Goal: Find specific page/section: Find specific page/section

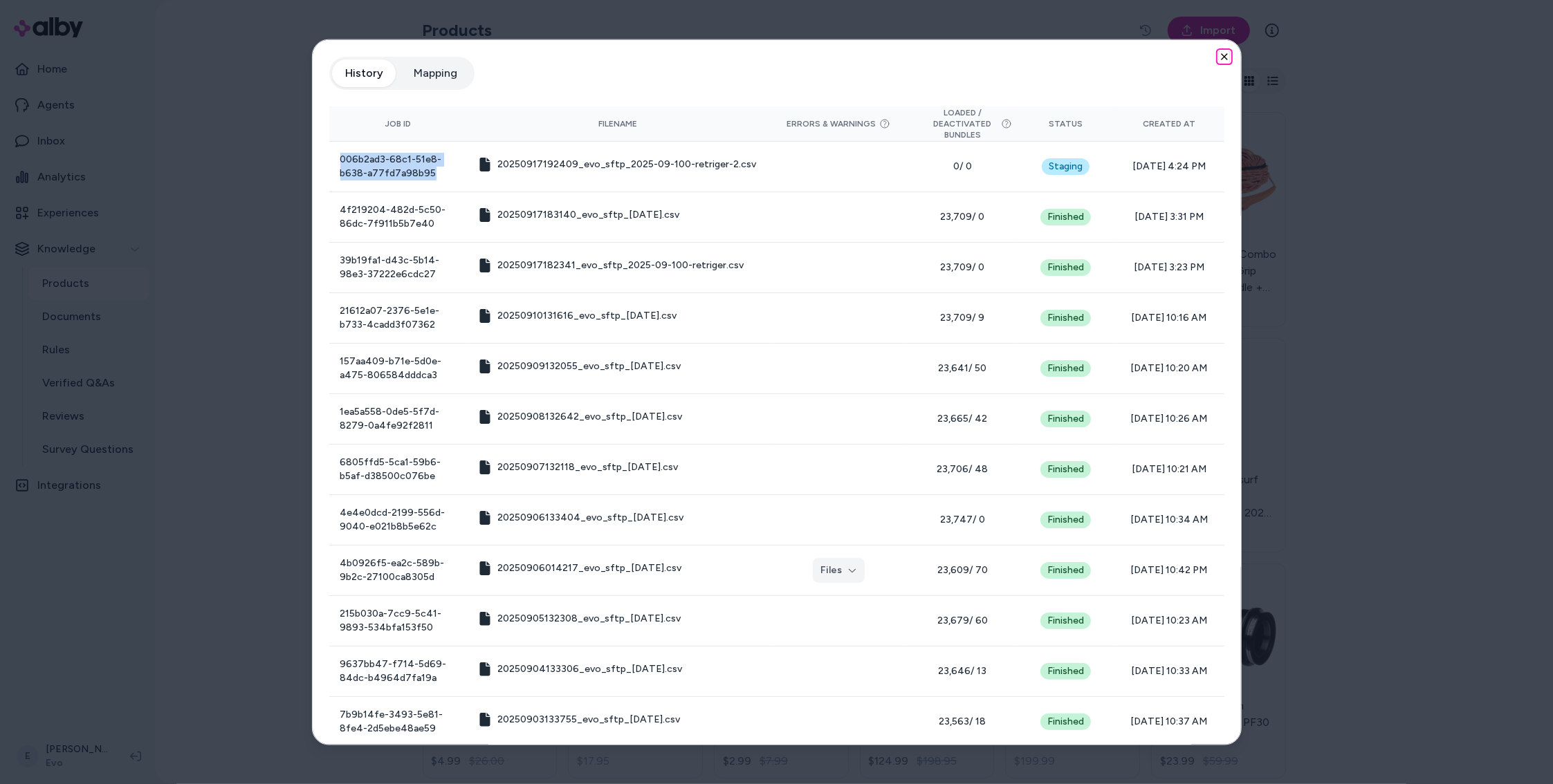
click at [1221, 56] on icon "button" at bounding box center [1225, 57] width 11 height 11
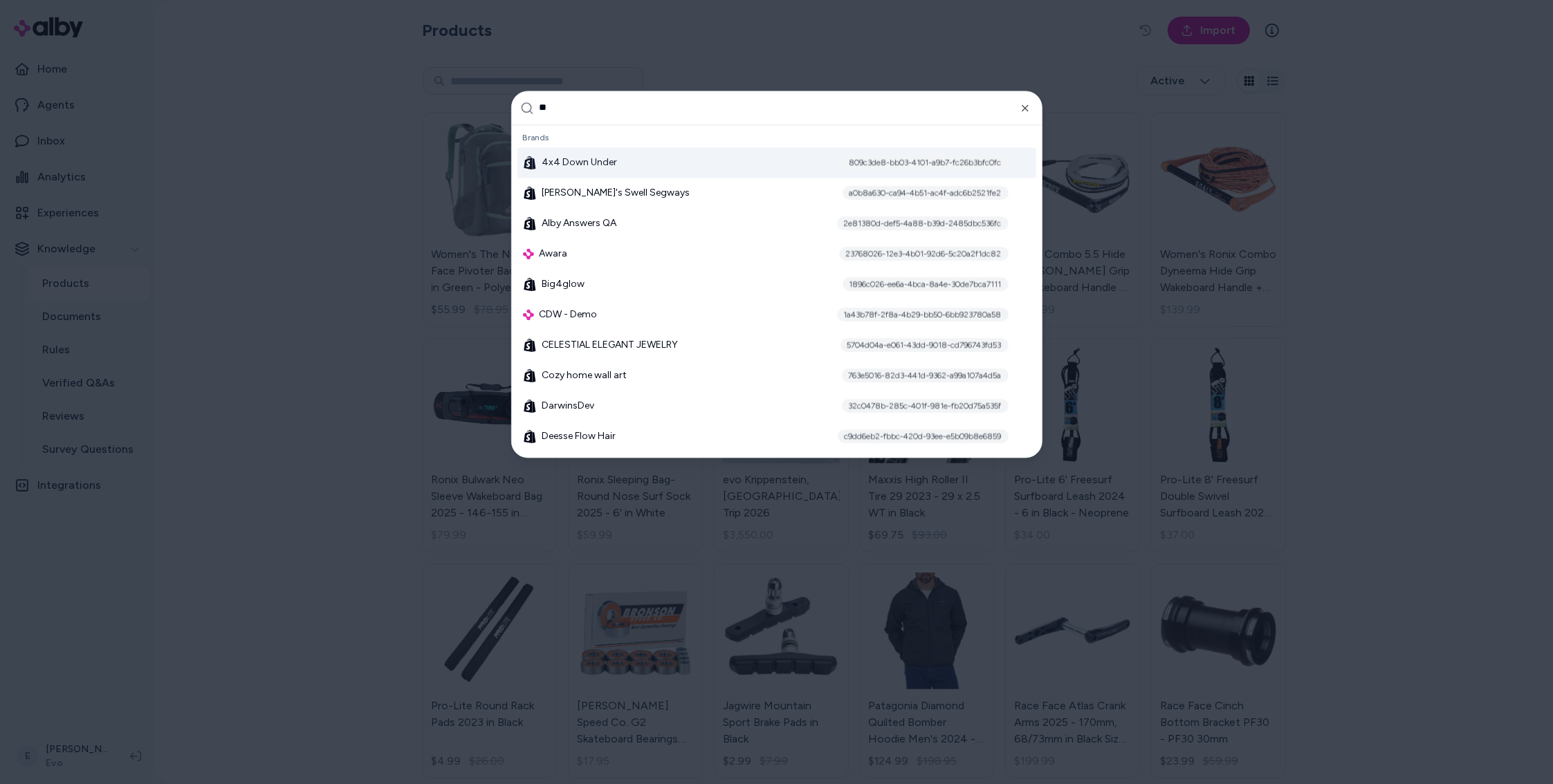
type input "***"
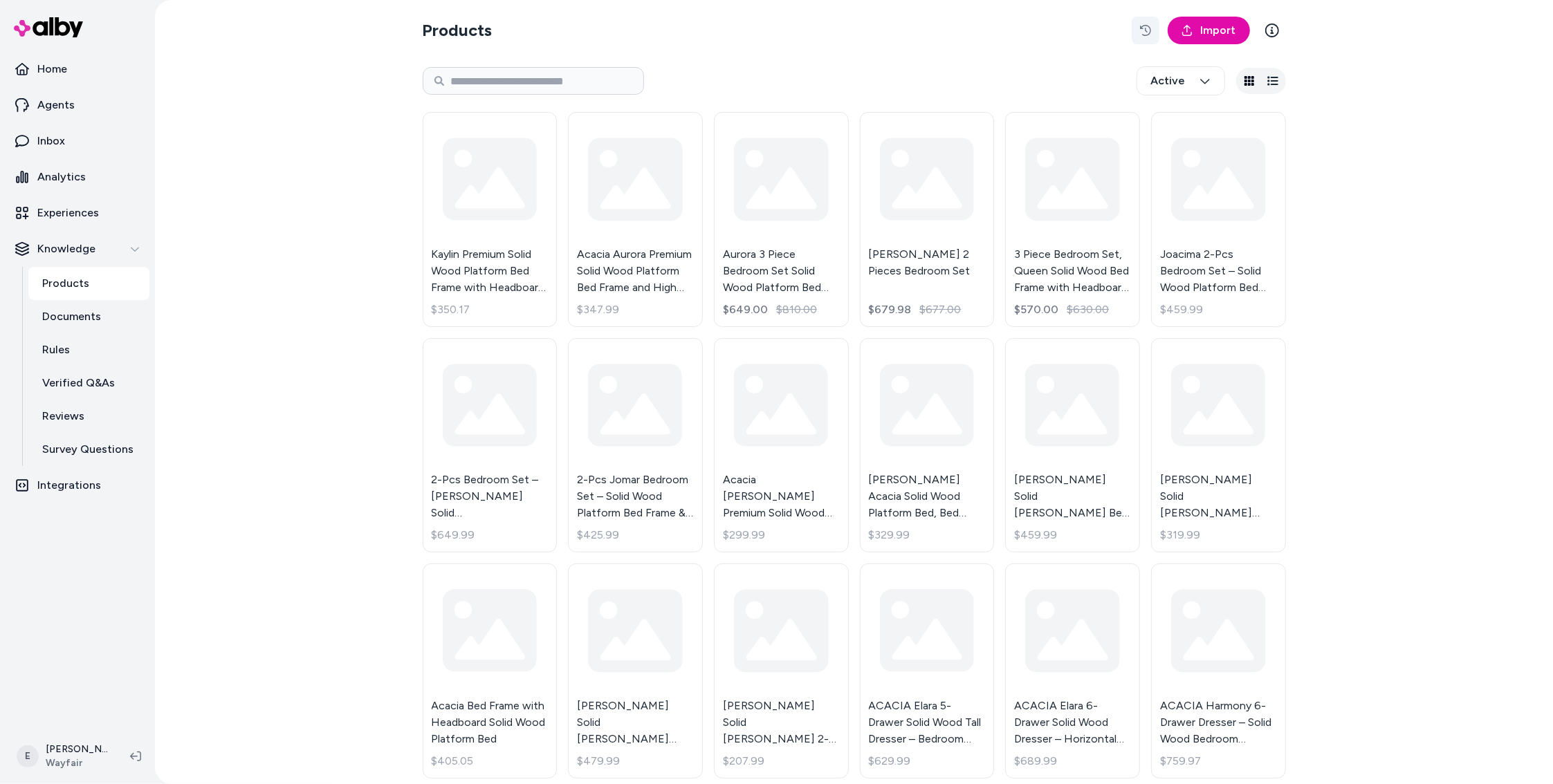
click at [1149, 31] on icon "button" at bounding box center [1145, 30] width 11 height 11
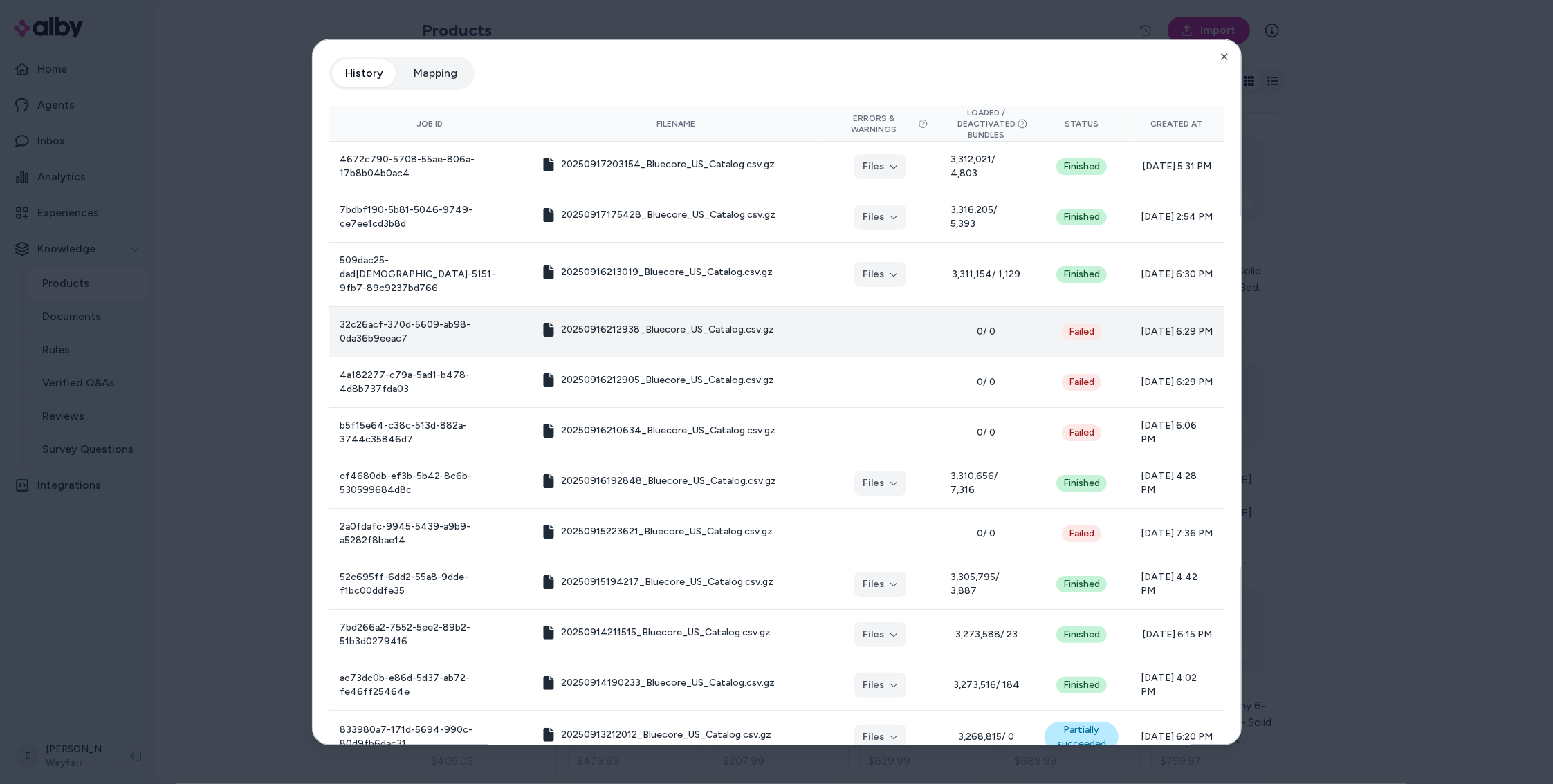
click at [1071, 323] on div "Failed" at bounding box center [1081, 332] width 39 height 16
click at [1061, 727] on div "Partially succeeded" at bounding box center [1081, 736] width 74 height 30
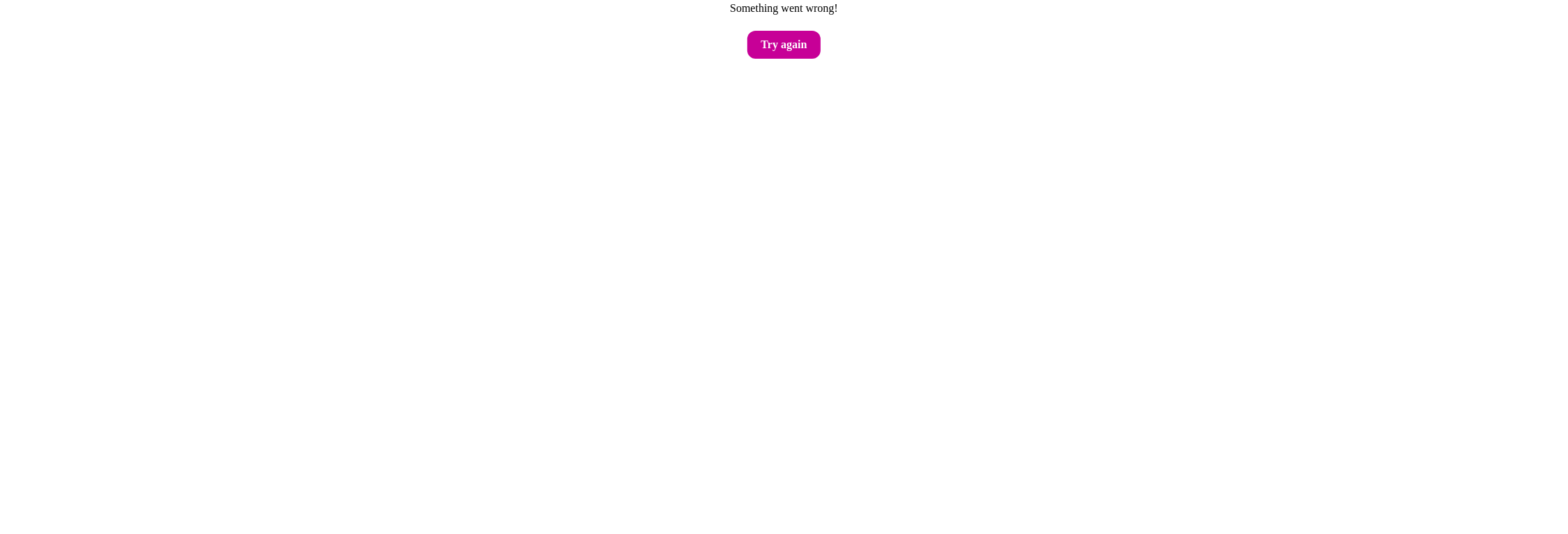
click at [793, 43] on button "Try again" at bounding box center [784, 44] width 74 height 28
click at [793, 47] on button "Try again" at bounding box center [784, 44] width 74 height 28
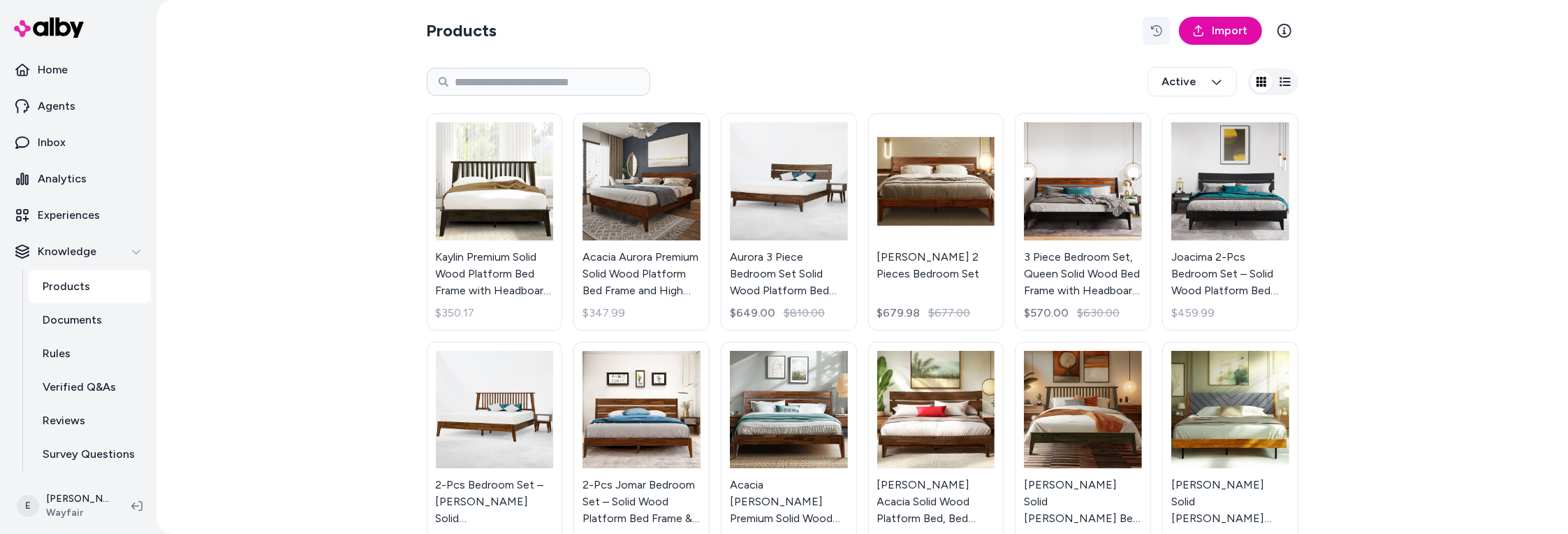
click at [1159, 26] on icon "button" at bounding box center [1156, 31] width 11 height 11
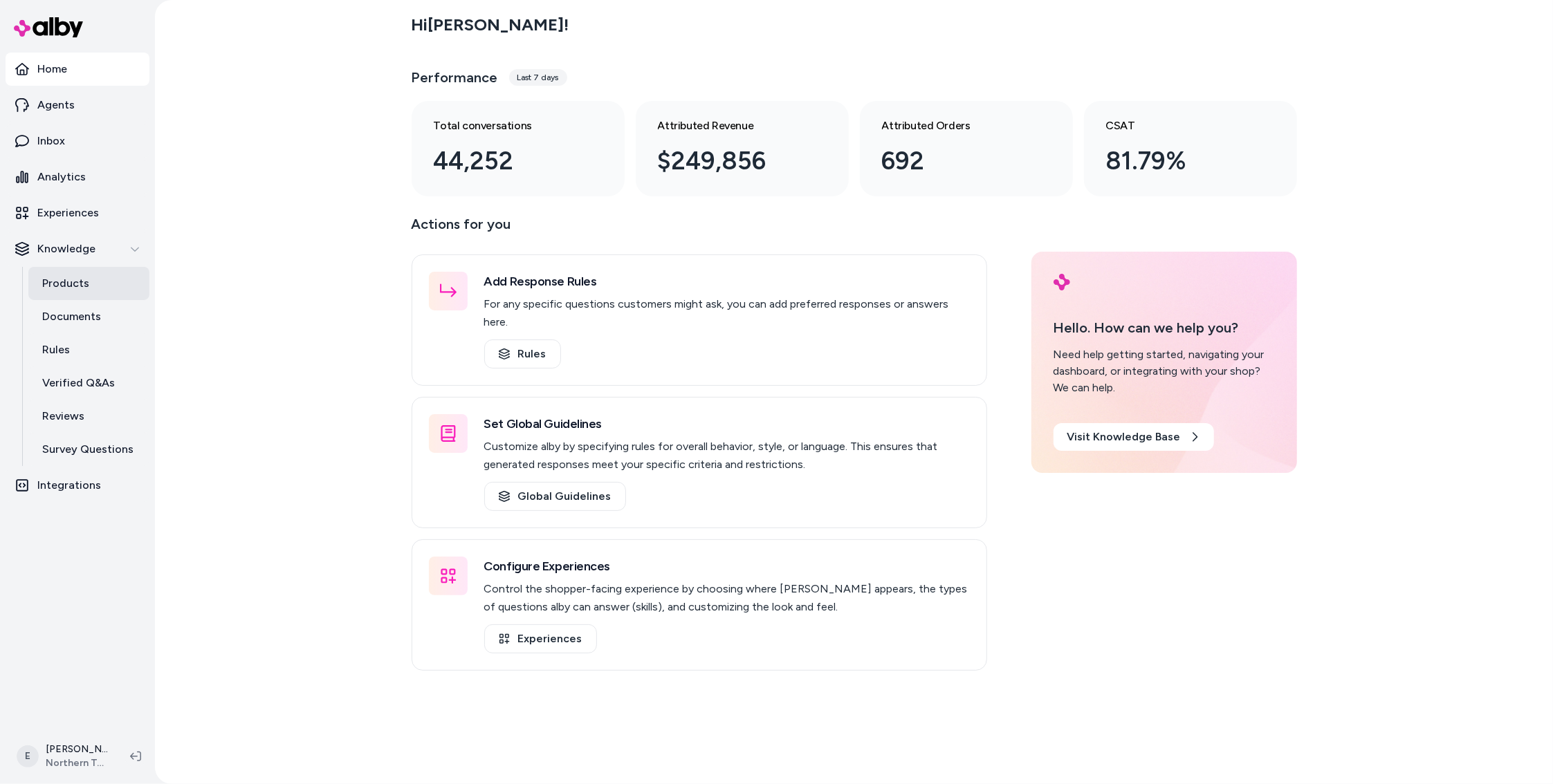
click at [74, 289] on p "Products" at bounding box center [65, 284] width 47 height 16
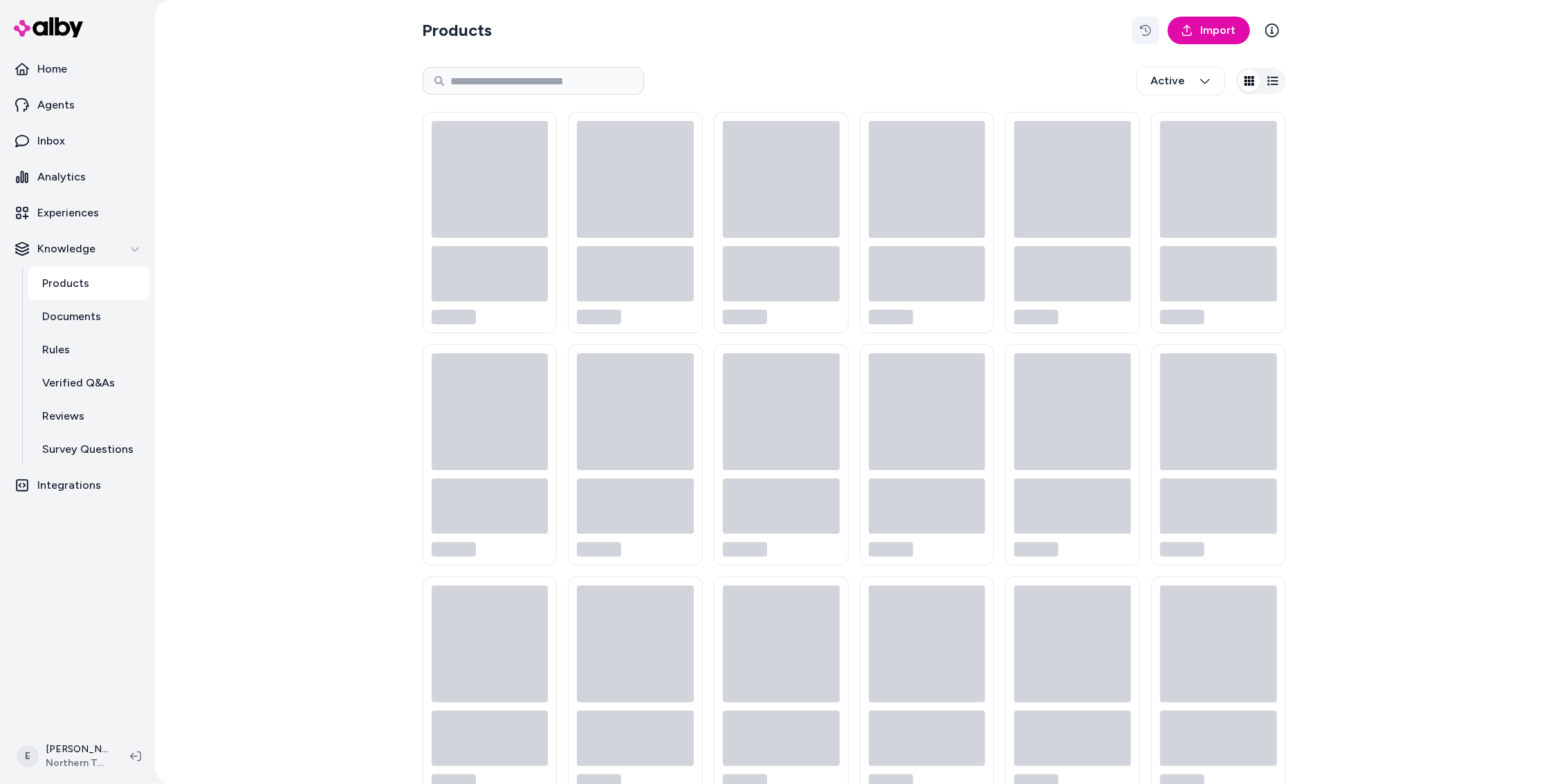
click at [1146, 27] on icon "button" at bounding box center [1145, 30] width 11 height 11
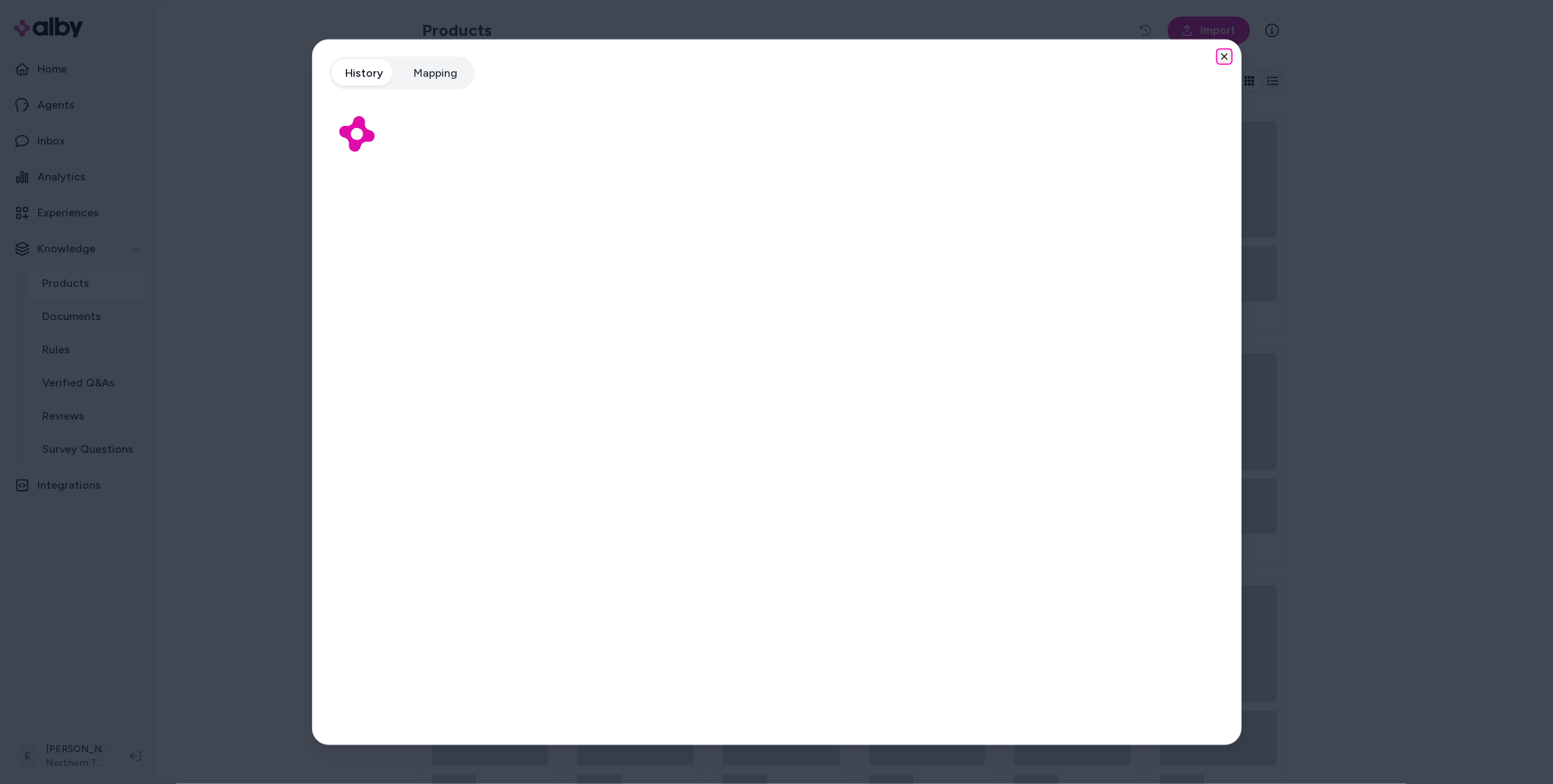
click at [1224, 60] on icon "button" at bounding box center [1225, 57] width 11 height 11
